Goal: Find specific page/section

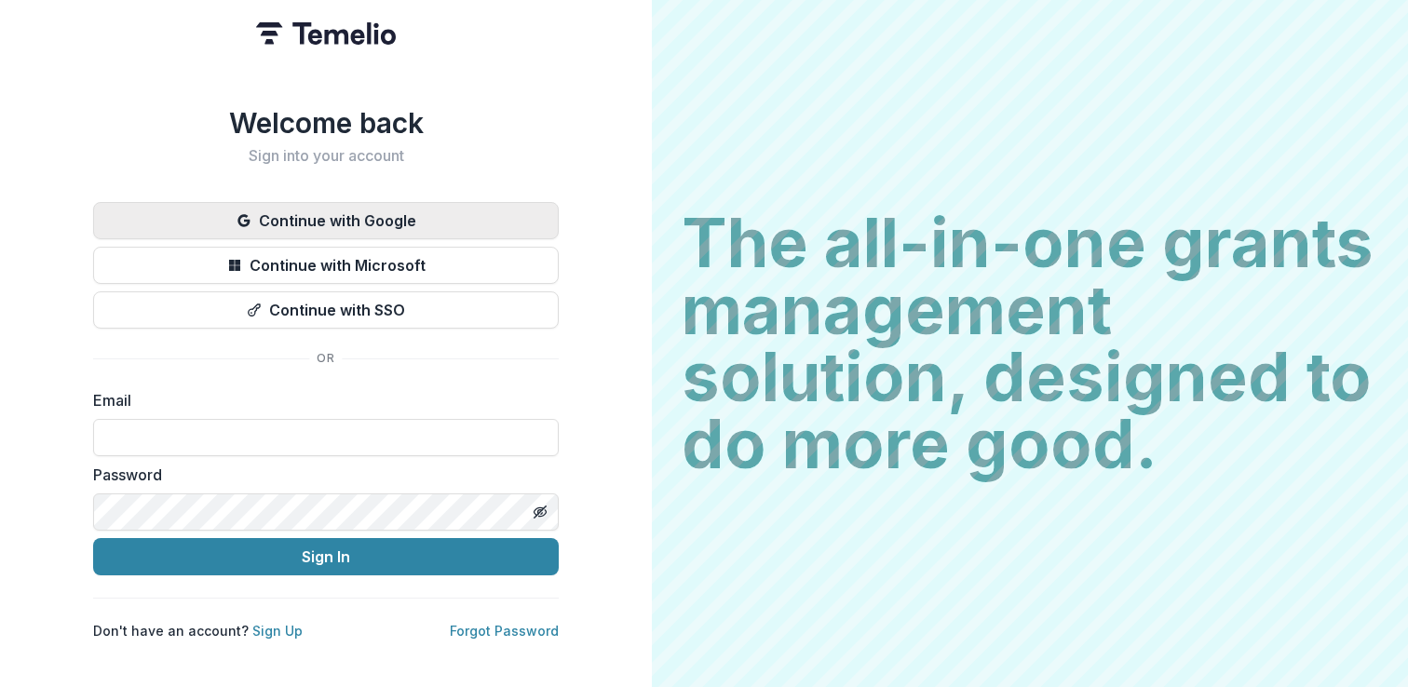
click at [403, 208] on button "Continue with Google" at bounding box center [326, 220] width 466 height 37
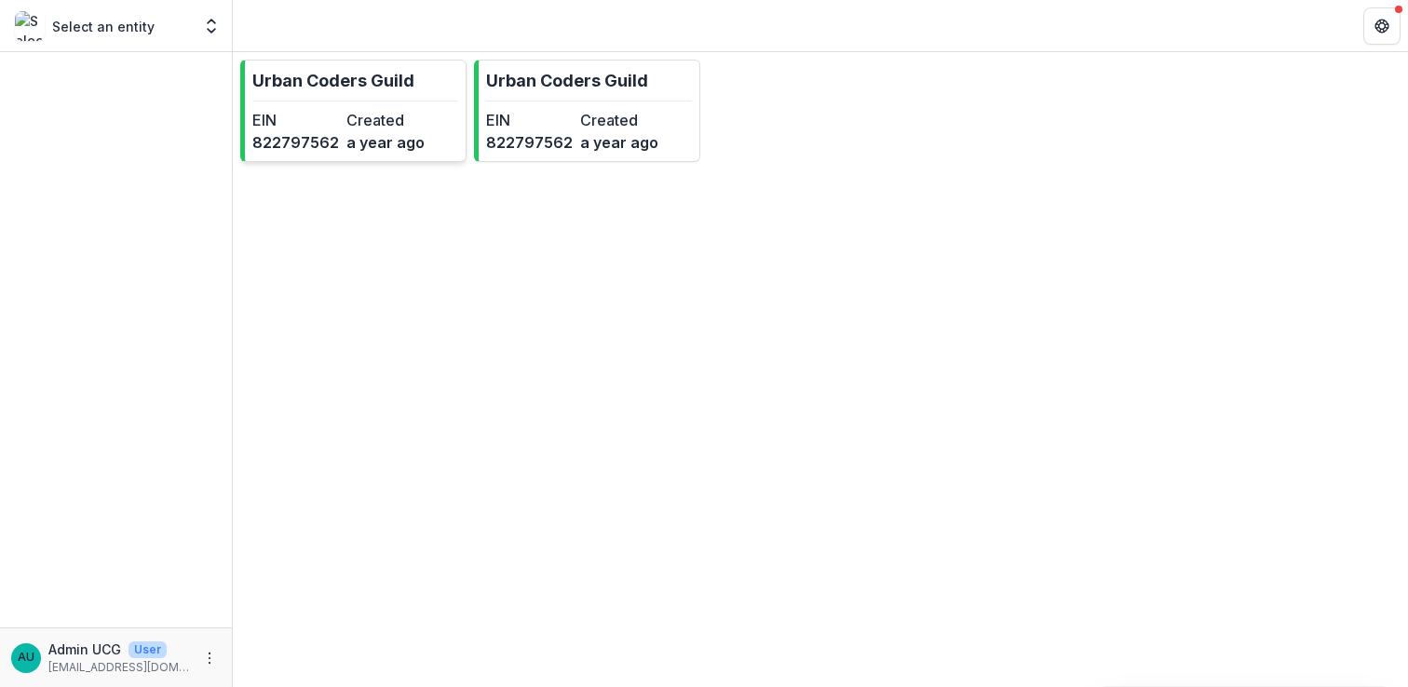
click at [331, 127] on dt "EIN" at bounding box center [295, 120] width 87 height 22
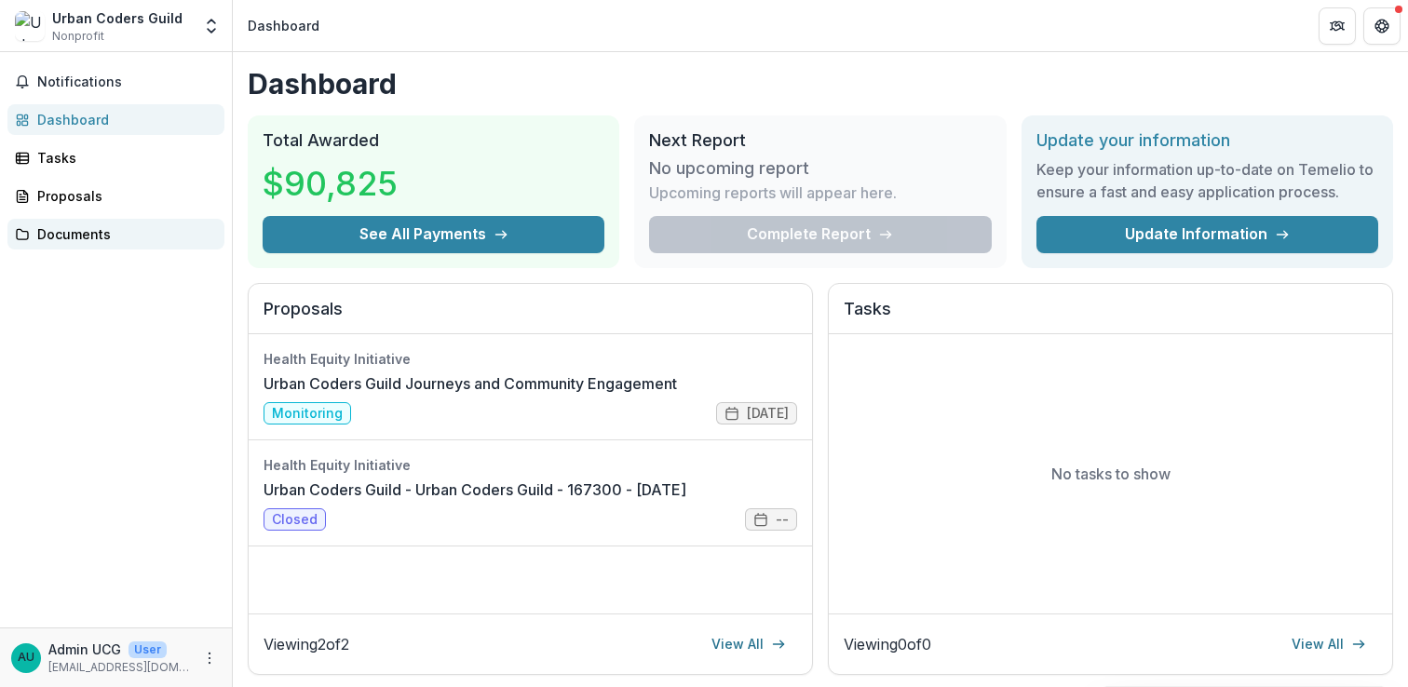
click at [112, 229] on div "Documents" at bounding box center [123, 234] width 172 height 20
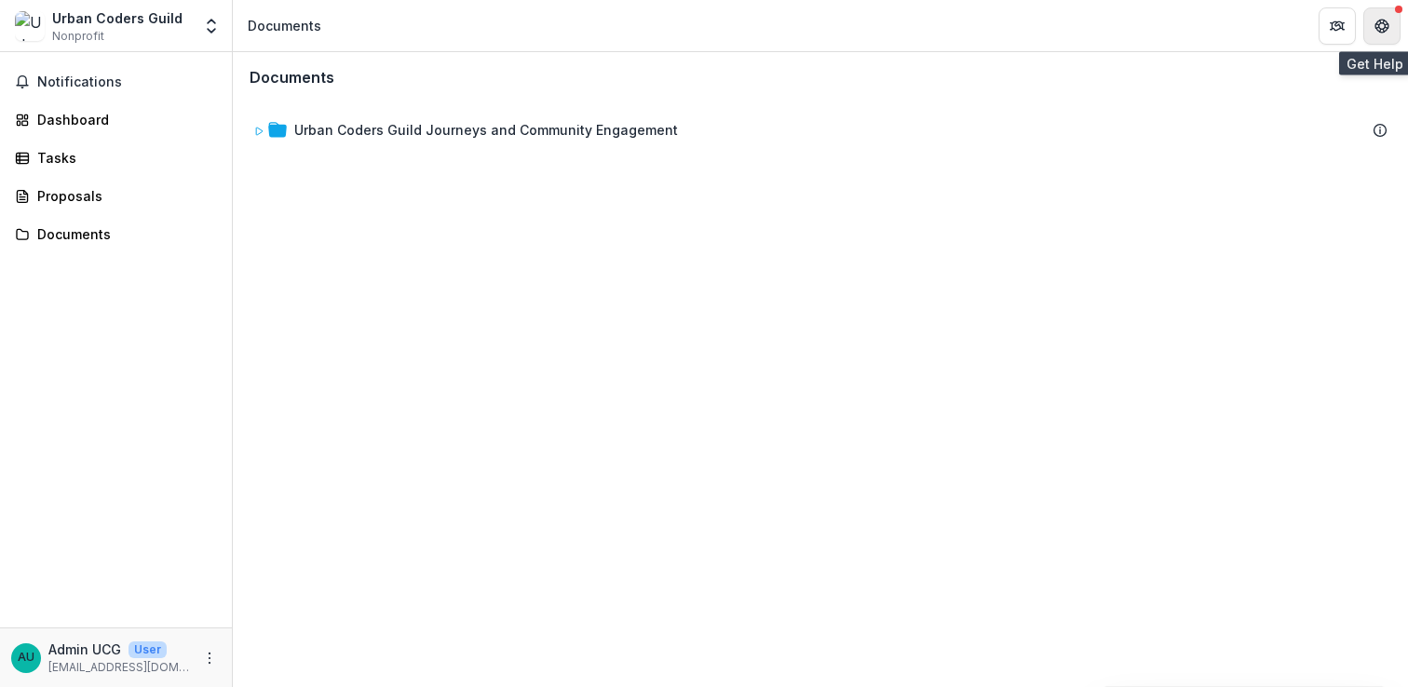
click at [1386, 28] on icon "Get Help" at bounding box center [1382, 26] width 15 height 15
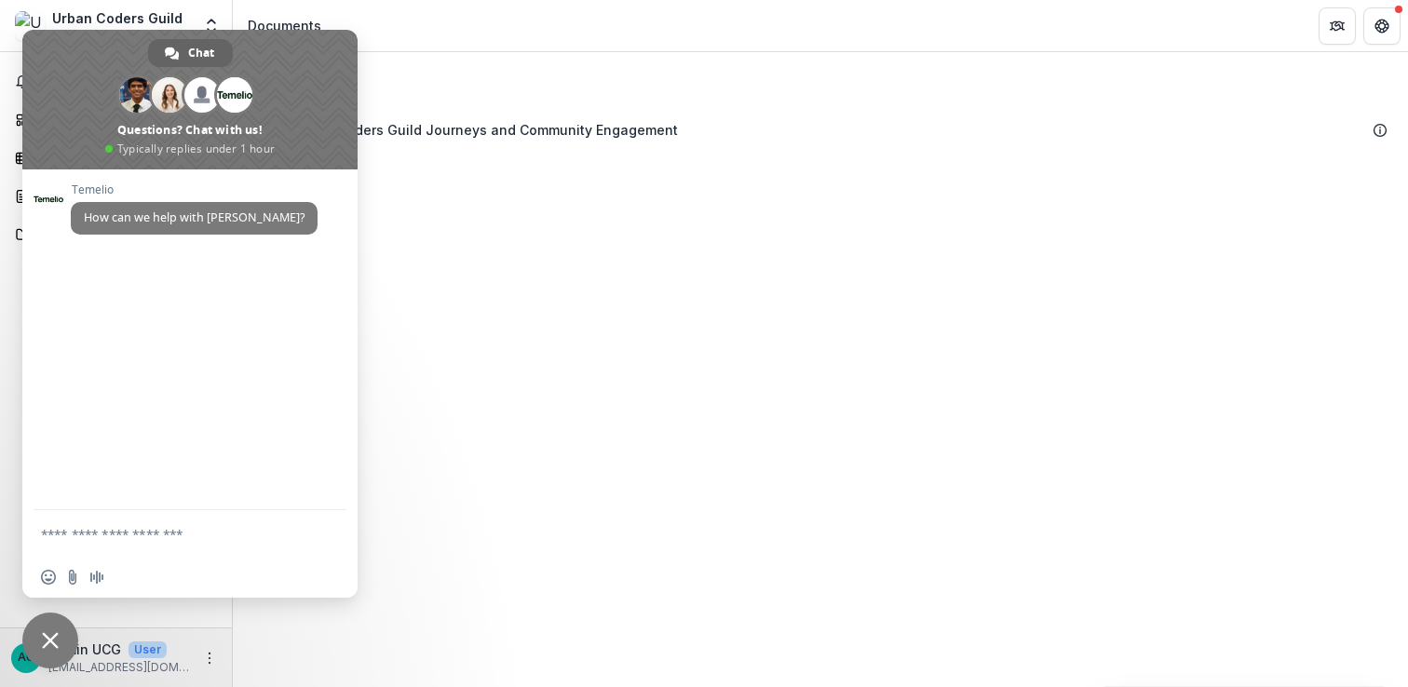
click at [394, 267] on div "Documents Urban Coders Guild Journeys and Community Engagement To pick up a dra…" at bounding box center [820, 369] width 1175 height 635
click at [40, 644] on span "Close chat" at bounding box center [50, 641] width 56 height 56
